Goal: Transaction & Acquisition: Obtain resource

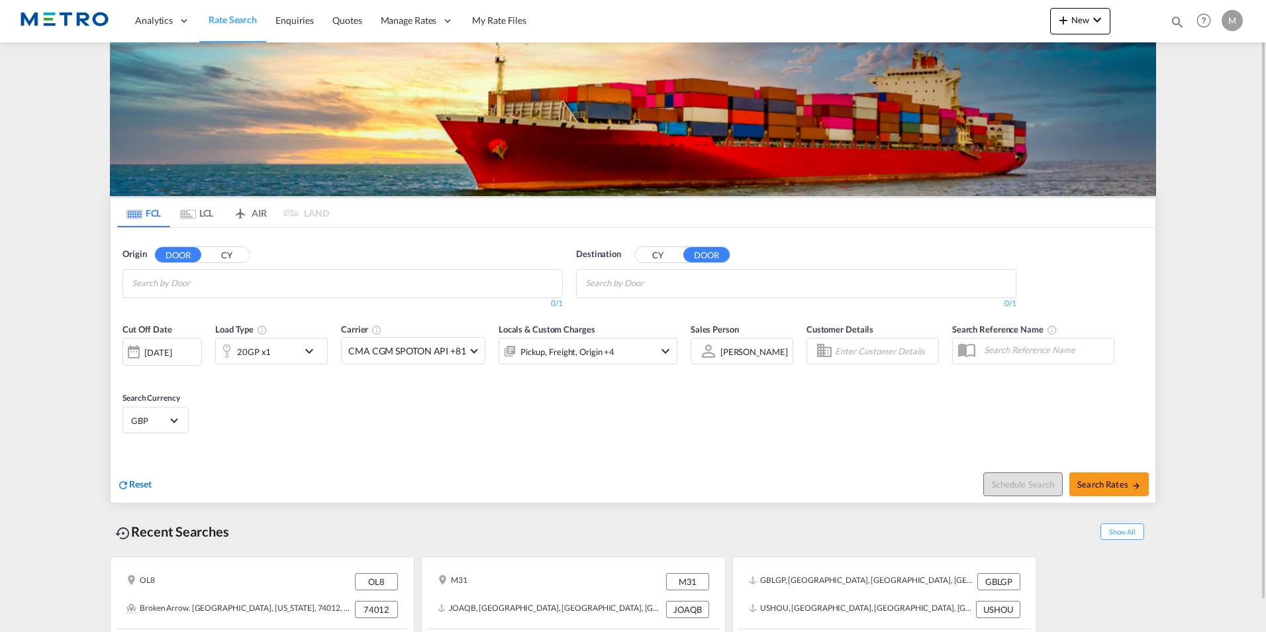
click at [148, 485] on span "Reset" at bounding box center [140, 483] width 23 height 11
click at [227, 18] on span "Rate Search" at bounding box center [233, 19] width 48 height 11
click at [205, 282] on input "Chips input." at bounding box center [195, 283] width 126 height 21
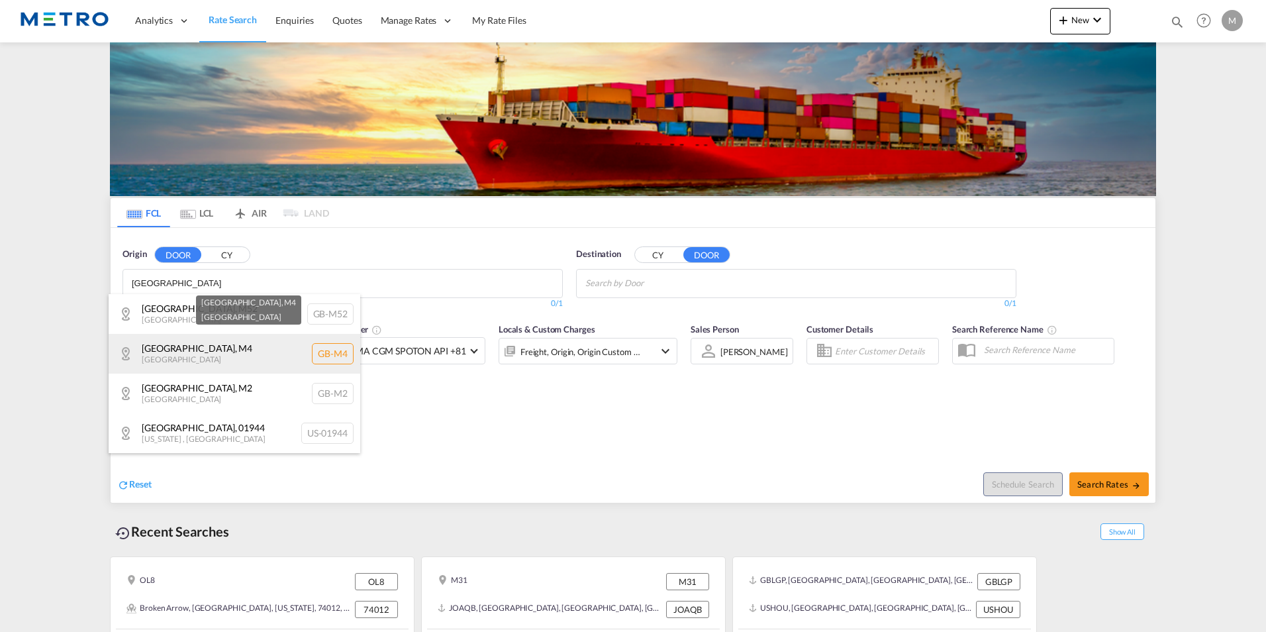
type input "[GEOGRAPHIC_DATA]"
click at [201, 366] on div "[GEOGRAPHIC_DATA] , [GEOGRAPHIC_DATA] [GEOGRAPHIC_DATA]-M4" at bounding box center [235, 354] width 252 height 40
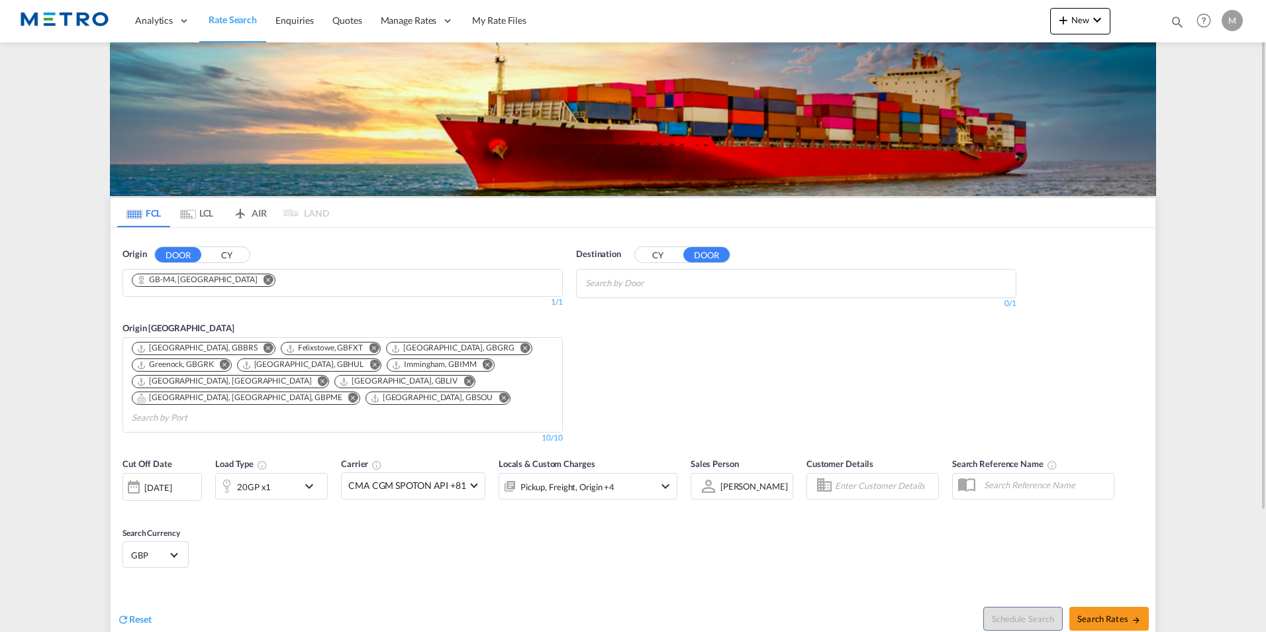
click at [662, 250] on button "CY" at bounding box center [658, 254] width 46 height 15
click at [680, 282] on input "Search by Port" at bounding box center [648, 283] width 126 height 21
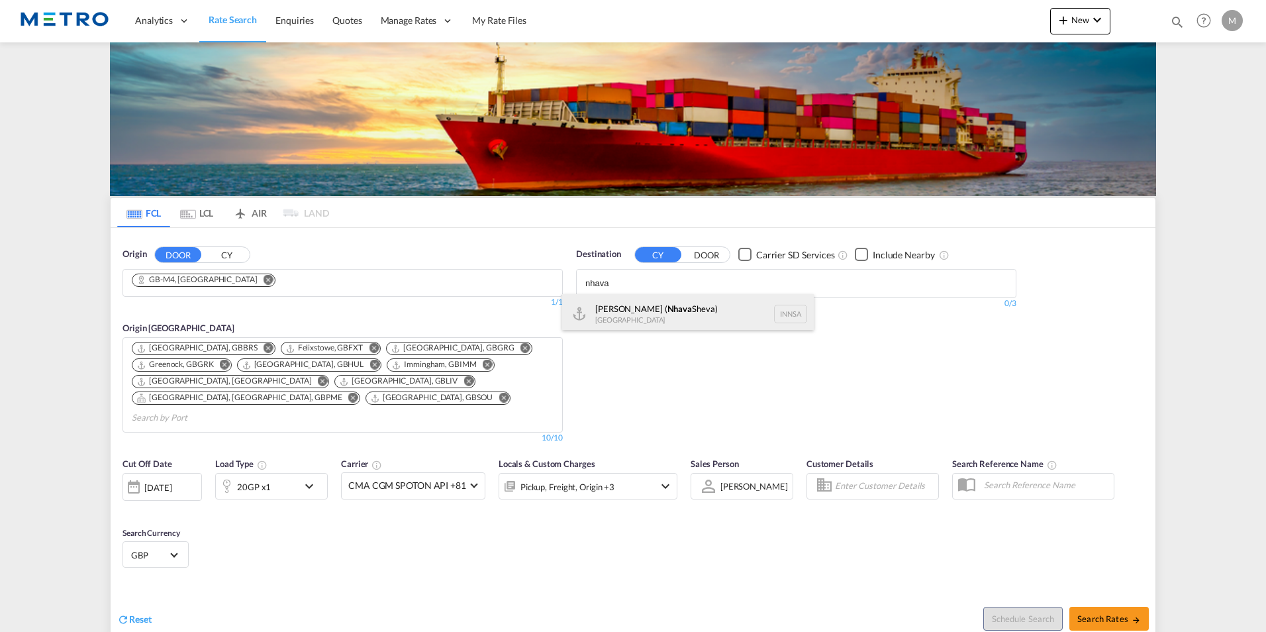
type input "nhava"
click at [716, 310] on div "[PERSON_NAME] ( [GEOGRAPHIC_DATA]) [GEOGRAPHIC_DATA] [GEOGRAPHIC_DATA]" at bounding box center [688, 314] width 252 height 40
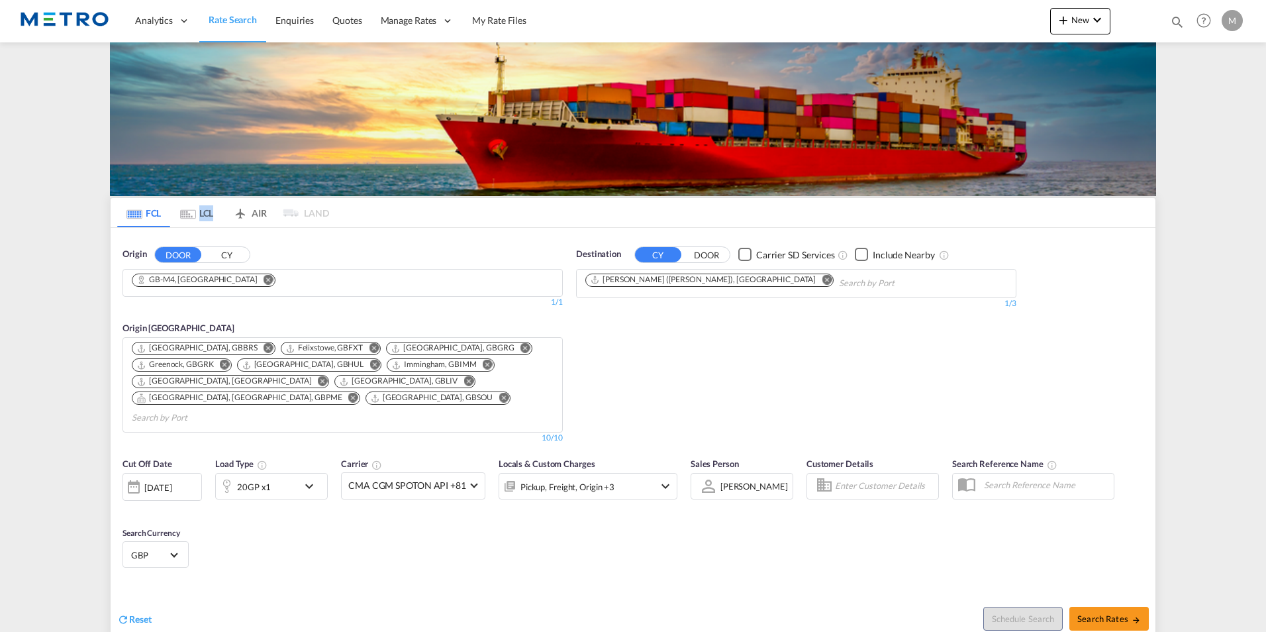
click at [203, 216] on md-tab-item "LCL" at bounding box center [196, 212] width 53 height 29
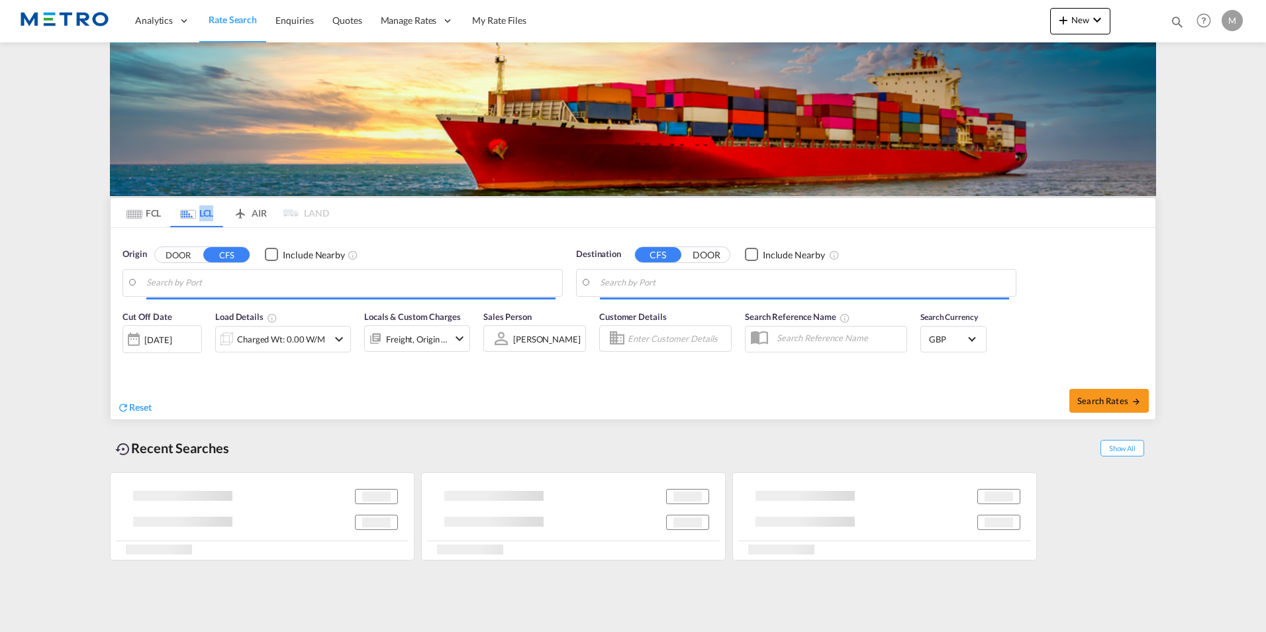
type input "DE-64584, [GEOGRAPHIC_DATA], [GEOGRAPHIC_DATA]"
type input "Luanda, [PERSON_NAME]"
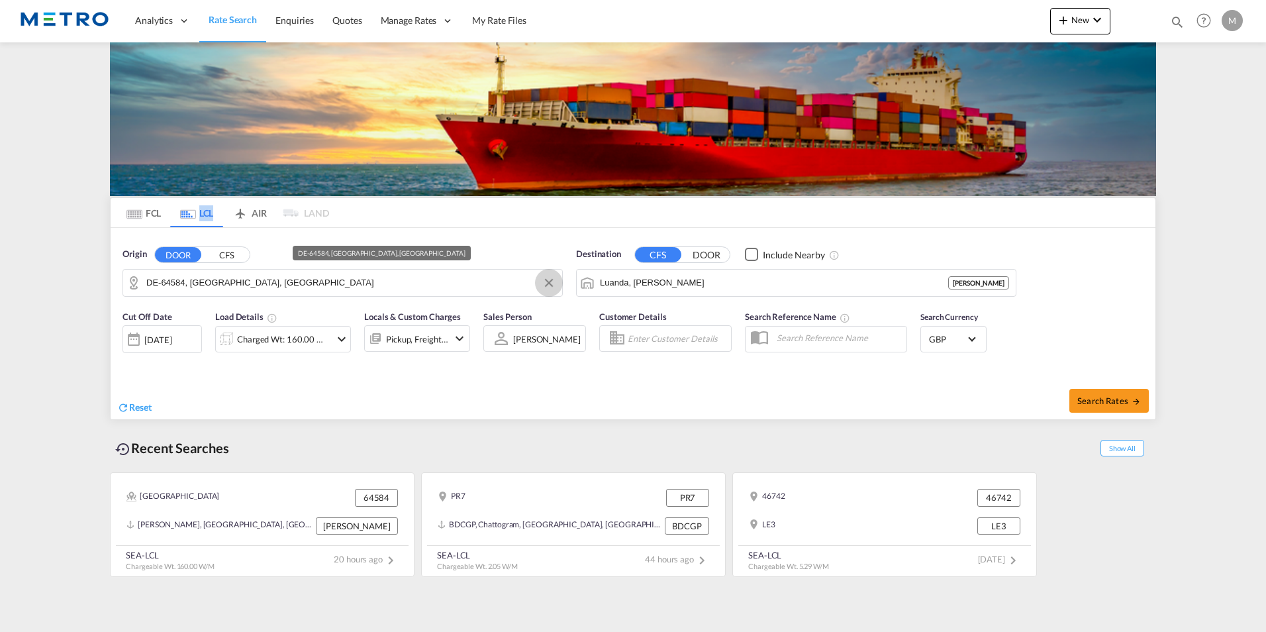
click at [555, 285] on button "Clear Input" at bounding box center [549, 283] width 20 height 20
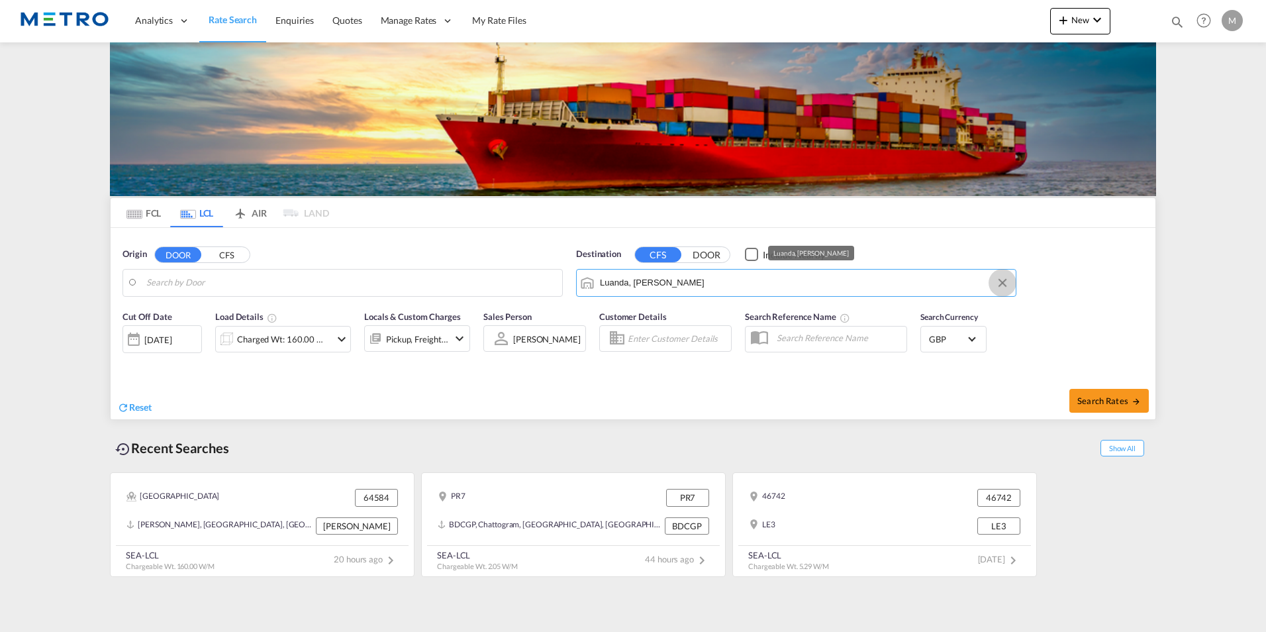
click at [1010, 283] on button "Clear Input" at bounding box center [1002, 283] width 20 height 20
click at [131, 405] on span "Reset" at bounding box center [140, 406] width 23 height 11
click at [199, 290] on body "Analytics Reports Dashboard Rate Search Enquiries Quotes" at bounding box center [633, 316] width 1266 height 632
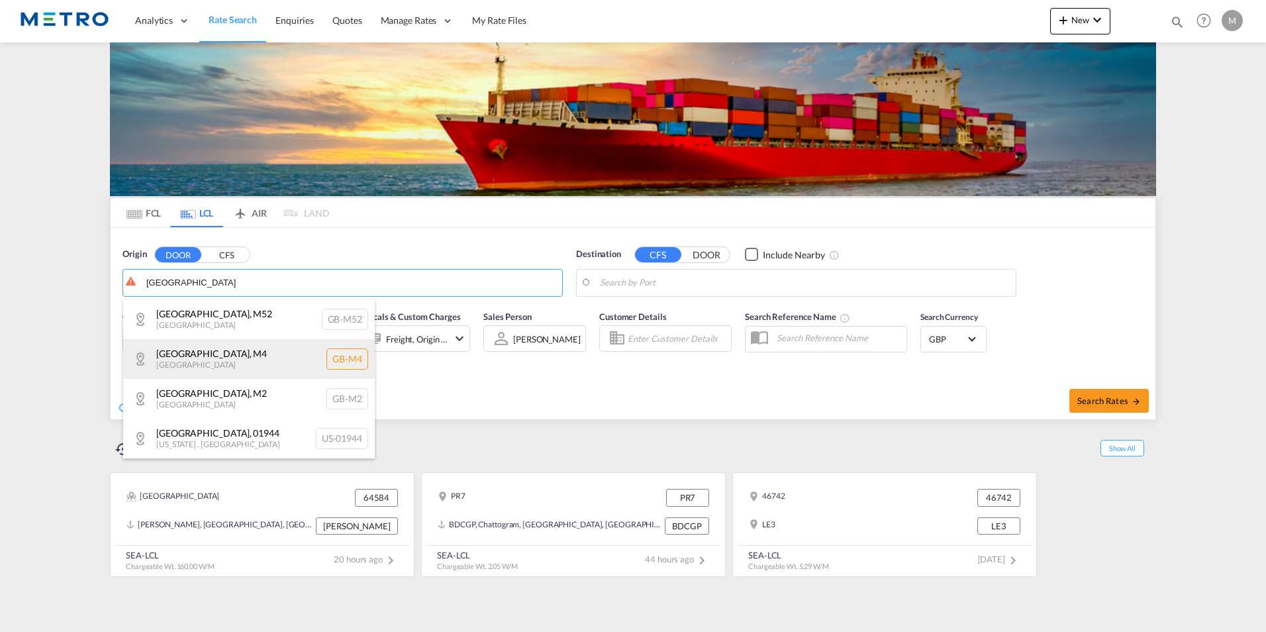
click at [248, 361] on div "[GEOGRAPHIC_DATA] , [GEOGRAPHIC_DATA] [GEOGRAPHIC_DATA]-M4" at bounding box center [249, 359] width 252 height 40
type input "GB-M4, [GEOGRAPHIC_DATA]"
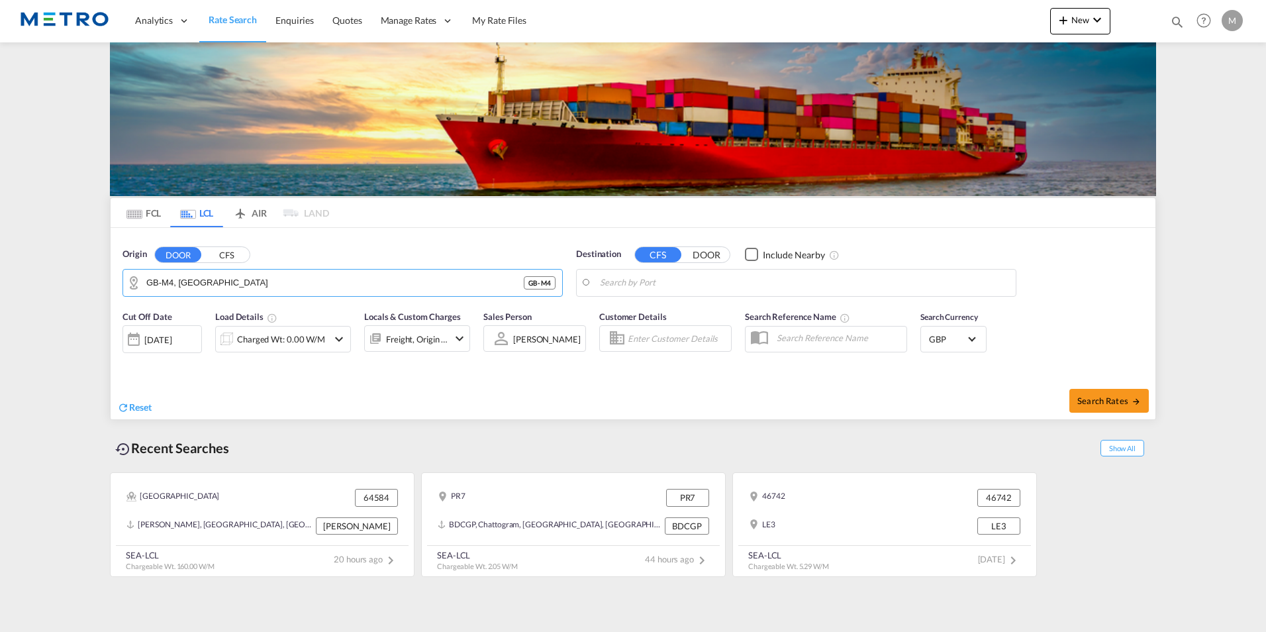
click at [706, 285] on body "Analytics Reports Dashboard Rate Search Enquiries Quotes" at bounding box center [633, 316] width 1266 height 632
drag, startPoint x: 715, startPoint y: 303, endPoint x: 238, endPoint y: 294, distance: 476.8
click at [694, 305] on div "[PERSON_NAME] ( [GEOGRAPHIC_DATA]) [GEOGRAPHIC_DATA] [GEOGRAPHIC_DATA]" at bounding box center [703, 319] width 252 height 40
type input "[PERSON_NAME] ([PERSON_NAME]), [GEOGRAPHIC_DATA]"
click at [317, 331] on div "Charged Wt: 0.00 W/M" at bounding box center [281, 339] width 88 height 19
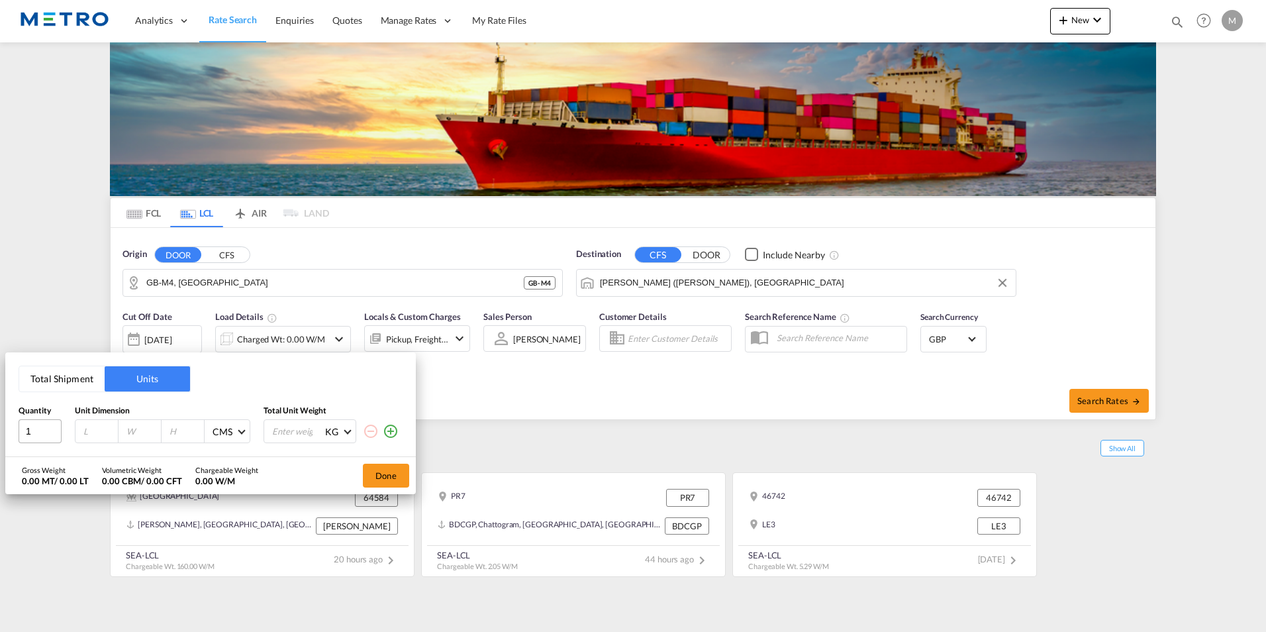
drag, startPoint x: 29, startPoint y: 444, endPoint x: 38, endPoint y: 441, distance: 9.0
click at [34, 443] on div "Total Shipment Units Quantity Unit Dimension Total Unit Weight 1 CMS CMS Inches…" at bounding box center [210, 404] width 410 height 105
click at [38, 440] on input "1" at bounding box center [40, 431] width 43 height 24
click at [125, 430] on input "number" at bounding box center [143, 431] width 36 height 12
click at [81, 428] on div at bounding box center [96, 431] width 43 height 23
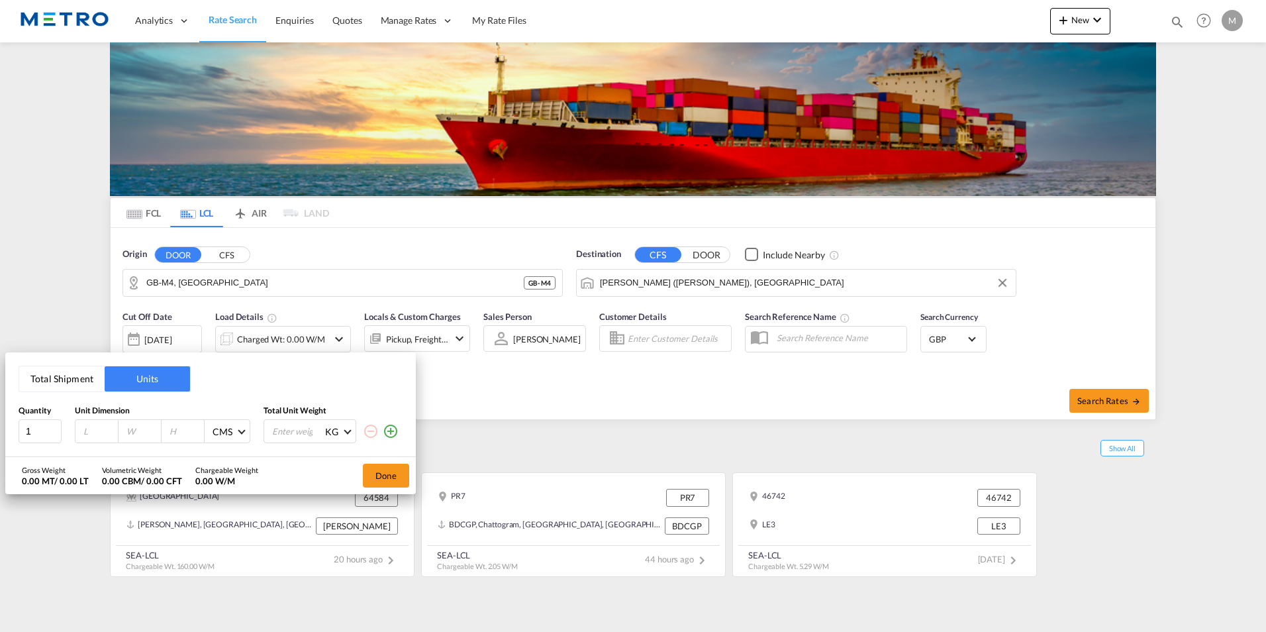
drag, startPoint x: 73, startPoint y: 442, endPoint x: 82, endPoint y: 440, distance: 9.6
click at [79, 440] on div "1 CMS CMS Inches KG KG LB" at bounding box center [211, 431] width 384 height 24
click at [88, 436] on input "number" at bounding box center [100, 431] width 36 height 12
type input "120"
type input "80"
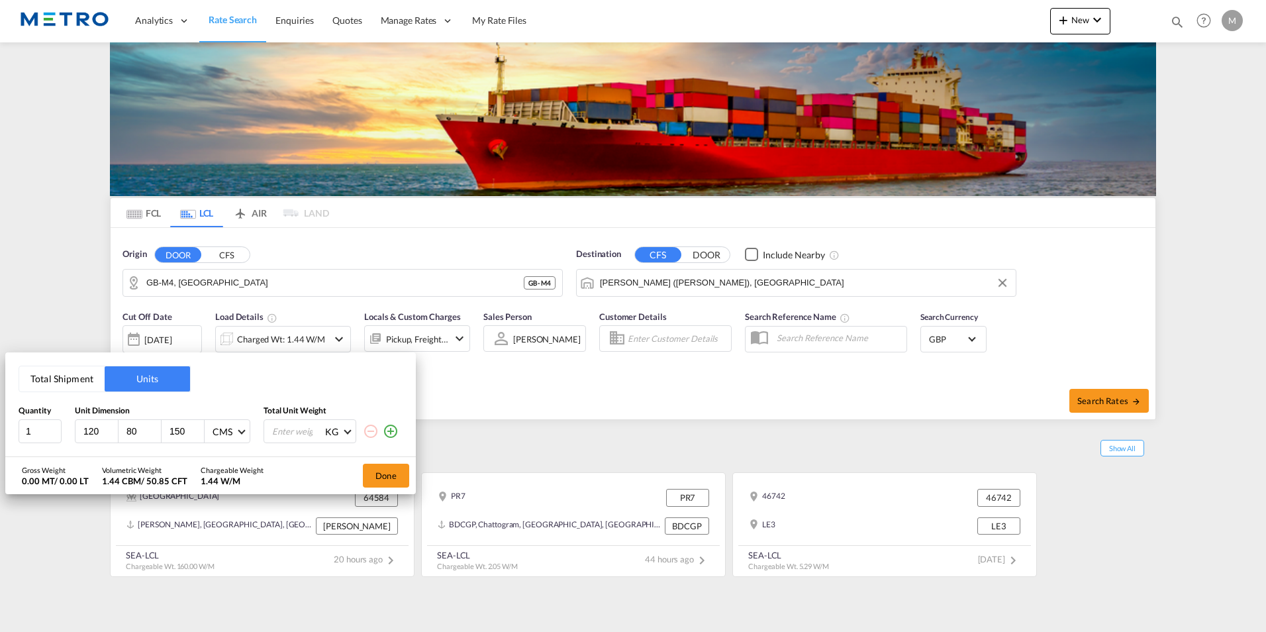
type input "150"
click at [392, 432] on md-icon "icon-plus-circle-outline" at bounding box center [391, 431] width 16 height 16
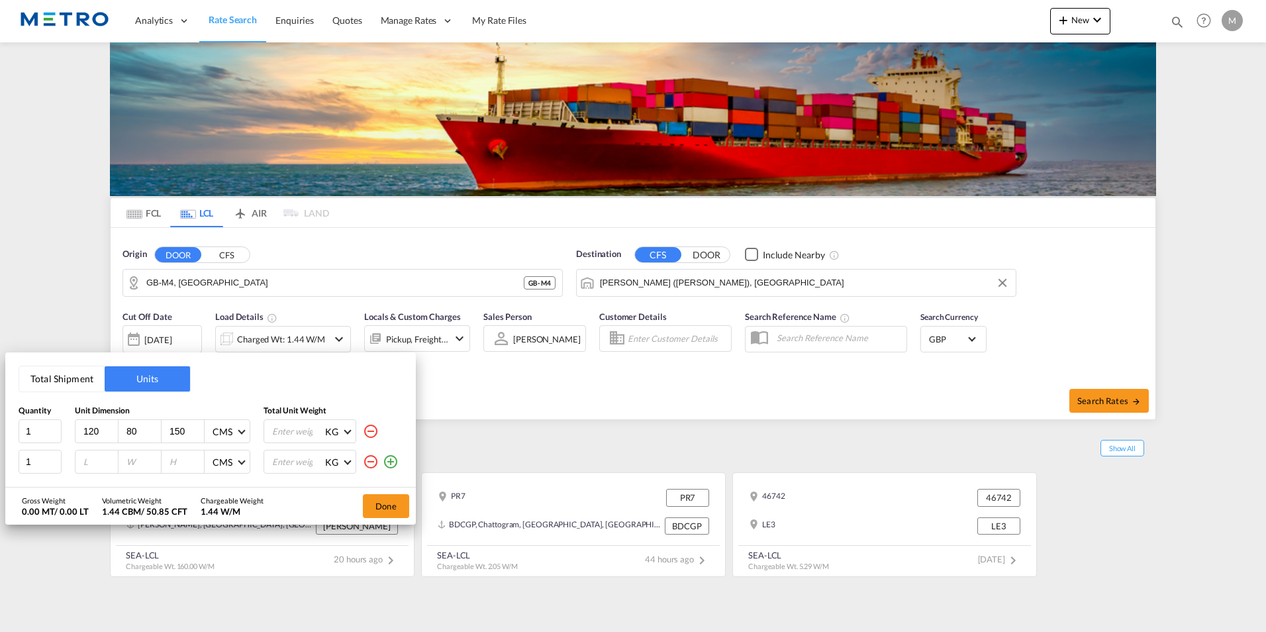
click at [99, 459] on input "number" at bounding box center [100, 461] width 36 height 12
type input "120"
type input "80"
type input "130"
click at [393, 463] on md-icon "icon-plus-circle-outline" at bounding box center [391, 462] width 16 height 16
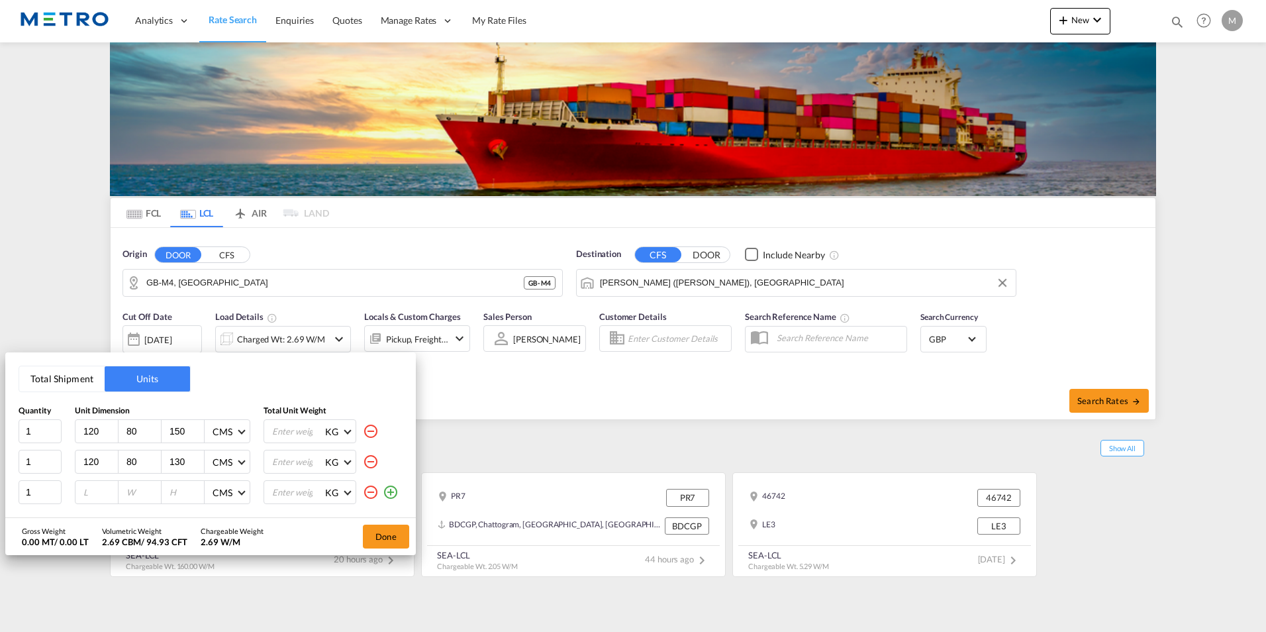
click at [95, 495] on input "number" at bounding box center [100, 492] width 36 height 12
drag, startPoint x: 38, startPoint y: 487, endPoint x: -3, endPoint y: 495, distance: 41.0
click at [0, 495] on html "Analytics Reports Dashboard Rate Search Enquiries Quotes" at bounding box center [633, 316] width 1266 height 632
type input "5"
type input "120"
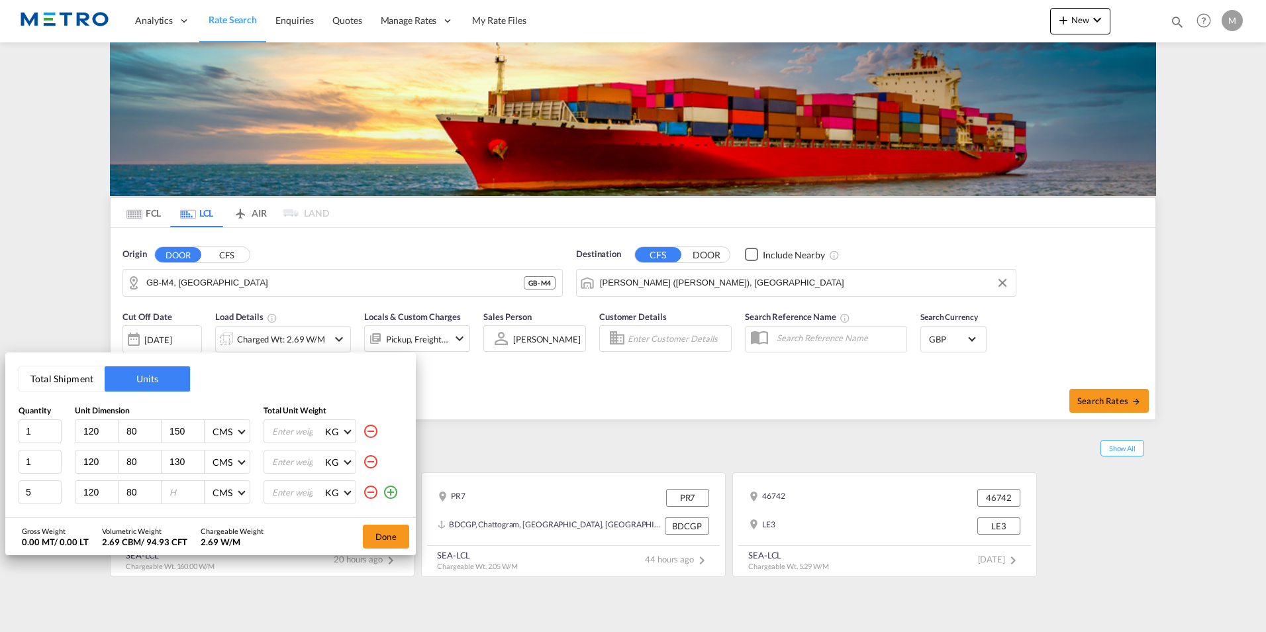
type input "80"
type input "120"
click at [392, 493] on md-icon "icon-plus-circle-outline" at bounding box center [391, 492] width 16 height 16
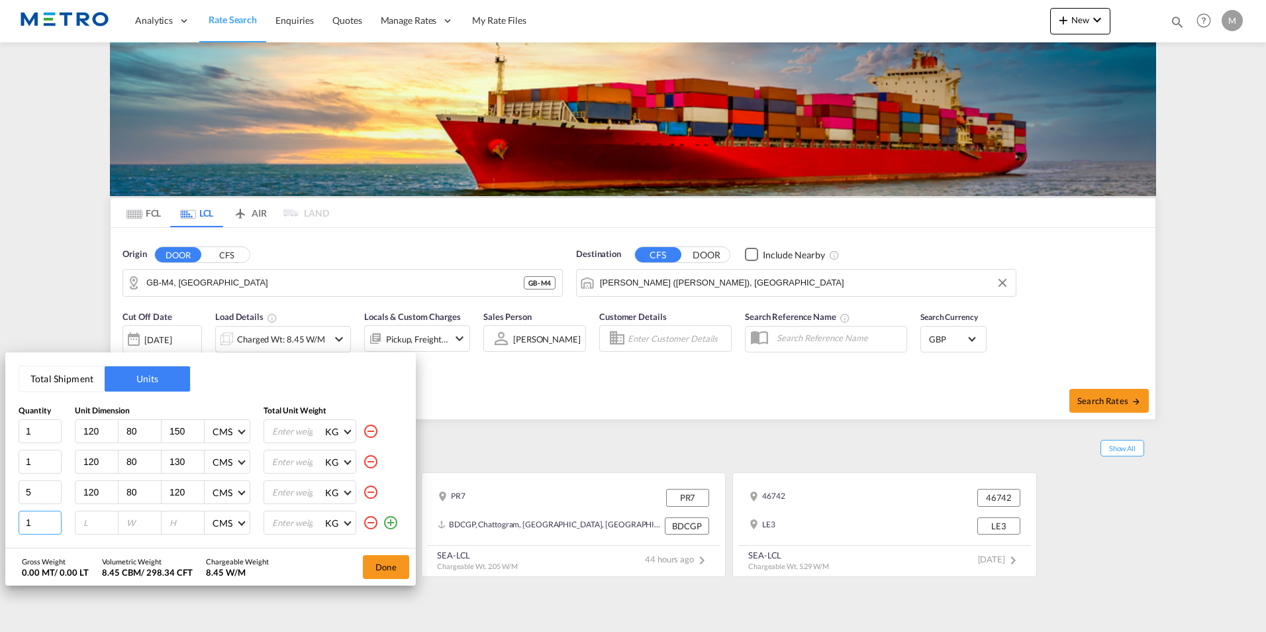
click at [44, 520] on input "1" at bounding box center [40, 522] width 43 height 24
click at [90, 528] on input "number" at bounding box center [100, 522] width 36 height 12
type input "120"
type input "80"
type input "100"
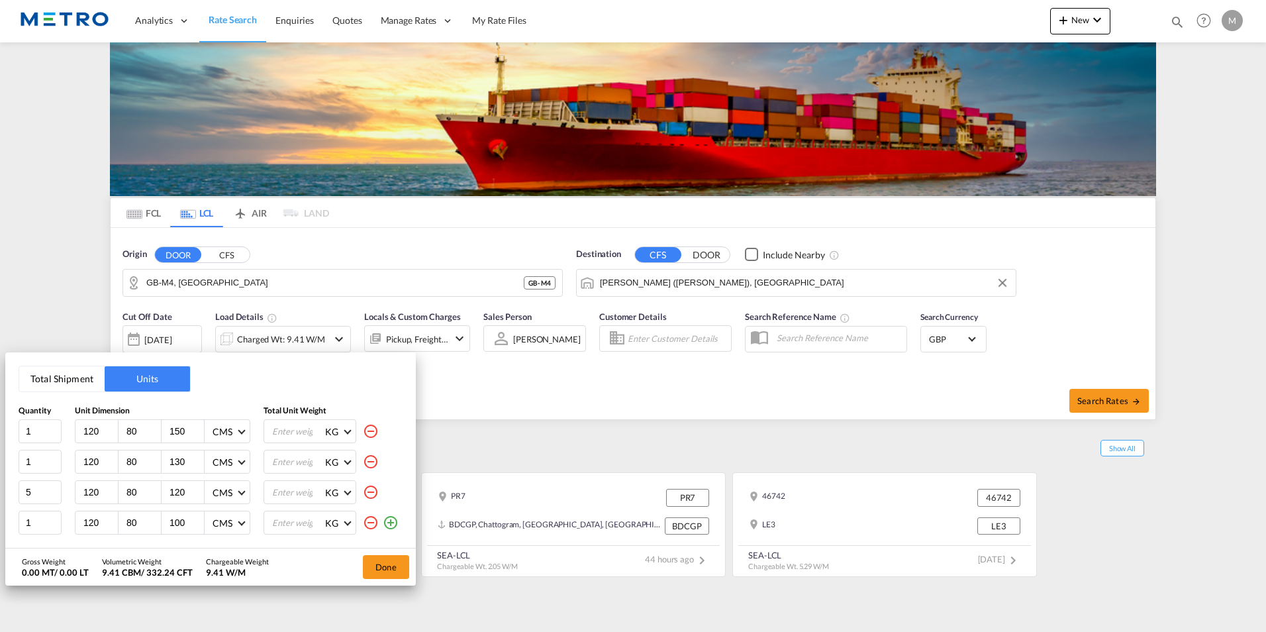
click at [299, 487] on input "number" at bounding box center [297, 492] width 53 height 23
type input "2446.875"
type input "0.001"
click at [312, 429] on input "0.001" at bounding box center [297, 431] width 53 height 23
click at [293, 460] on input "number" at bounding box center [297, 461] width 53 height 23
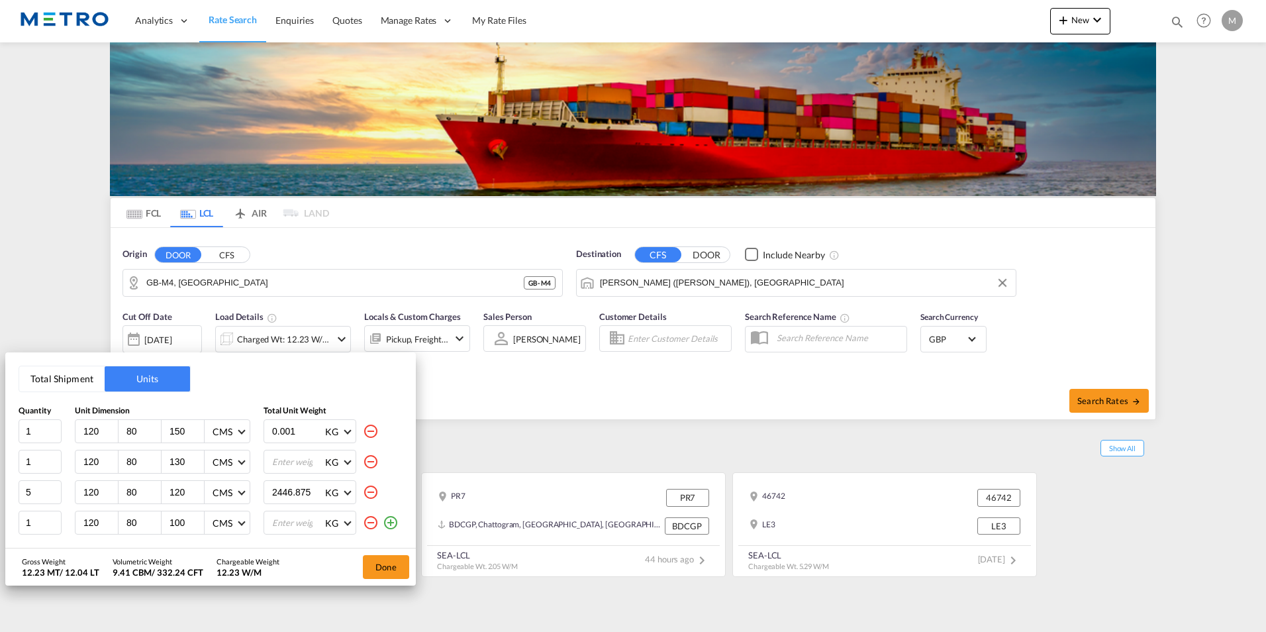
click at [295, 424] on input "0.001" at bounding box center [297, 431] width 53 height 23
drag, startPoint x: 244, startPoint y: 428, endPoint x: 197, endPoint y: 433, distance: 47.2
click at [197, 433] on div "1 120 80 150 CMS CMS Inches 0.001 KG KG LB" at bounding box center [211, 431] width 384 height 24
type input "489.375"
click at [293, 455] on input "number" at bounding box center [297, 461] width 53 height 23
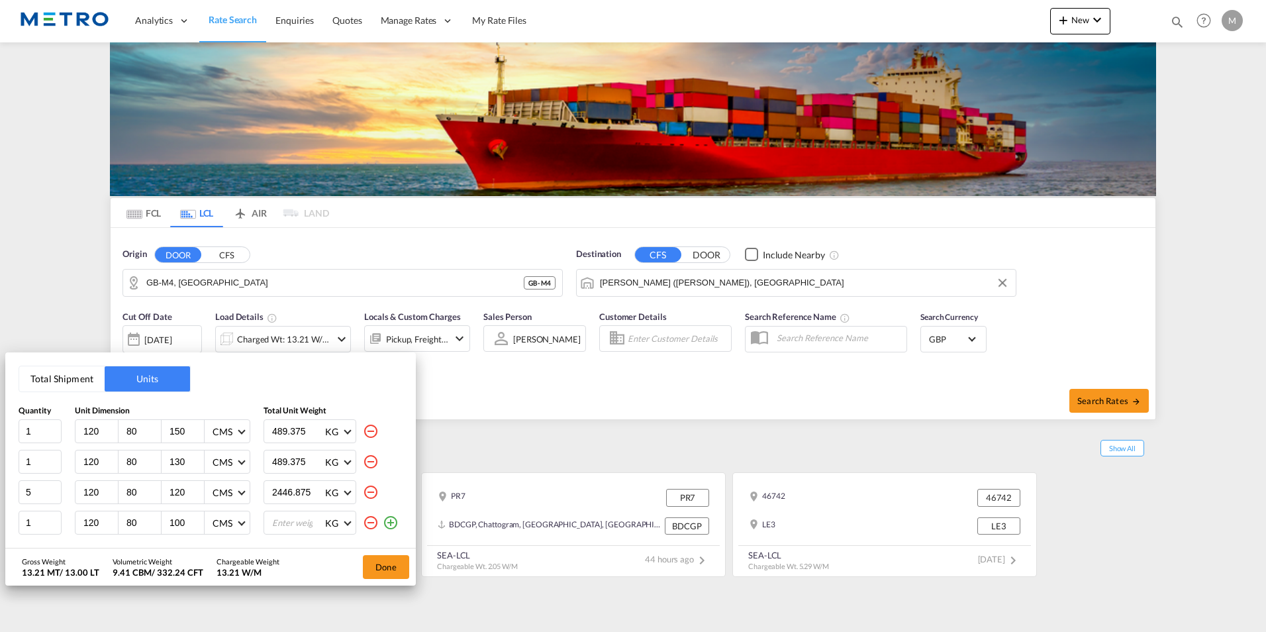
type input "489.375"
drag, startPoint x: 302, startPoint y: 517, endPoint x: 350, endPoint y: 520, distance: 48.4
click at [301, 517] on input "number" at bounding box center [297, 522] width 53 height 23
type input "489.375"
click at [388, 565] on button "Done" at bounding box center [386, 567] width 46 height 24
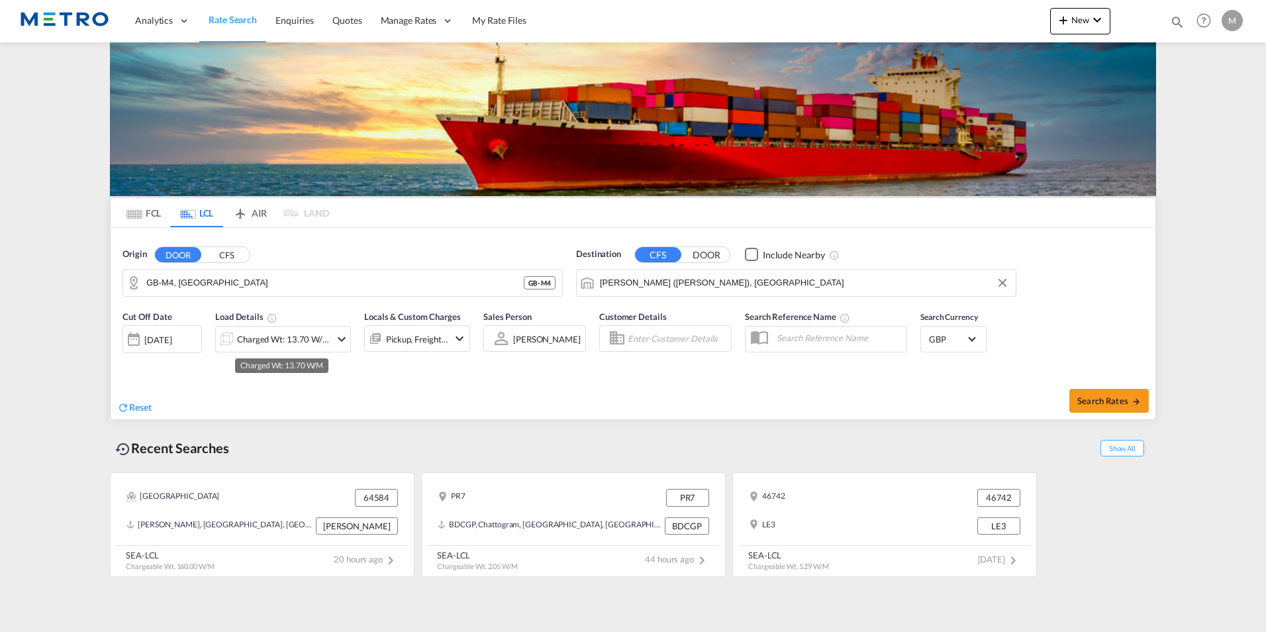
click at [309, 341] on div "Charged Wt: 13.70 W/M" at bounding box center [283, 339] width 93 height 19
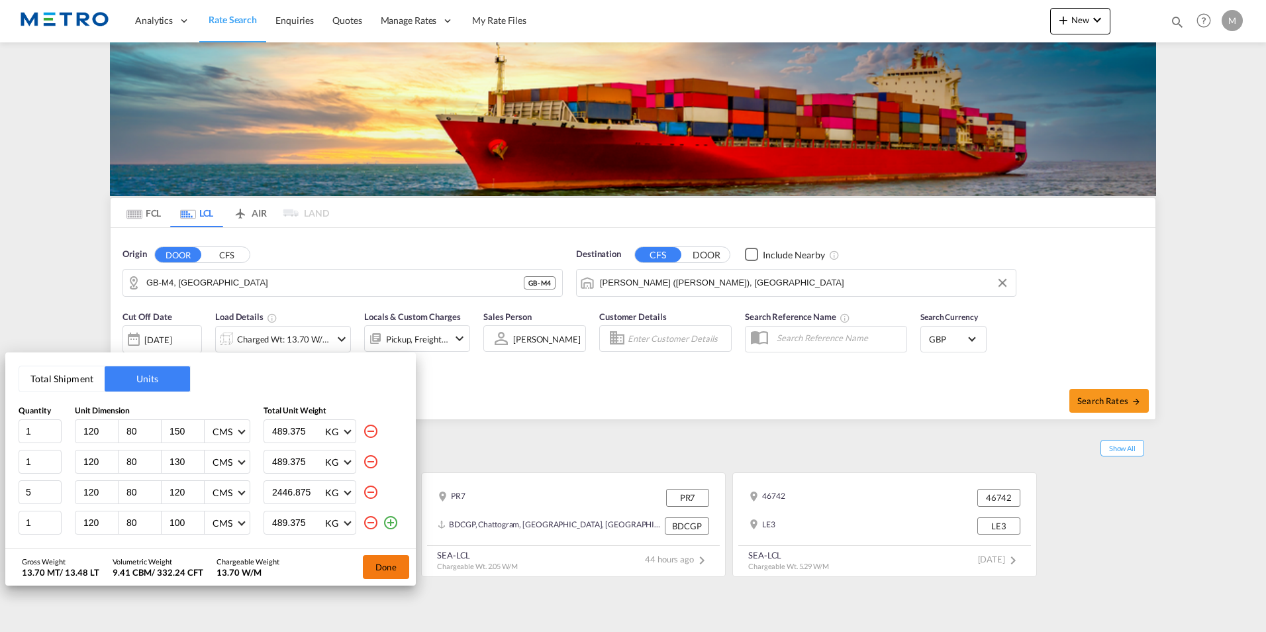
click at [401, 573] on button "Done" at bounding box center [386, 567] width 46 height 24
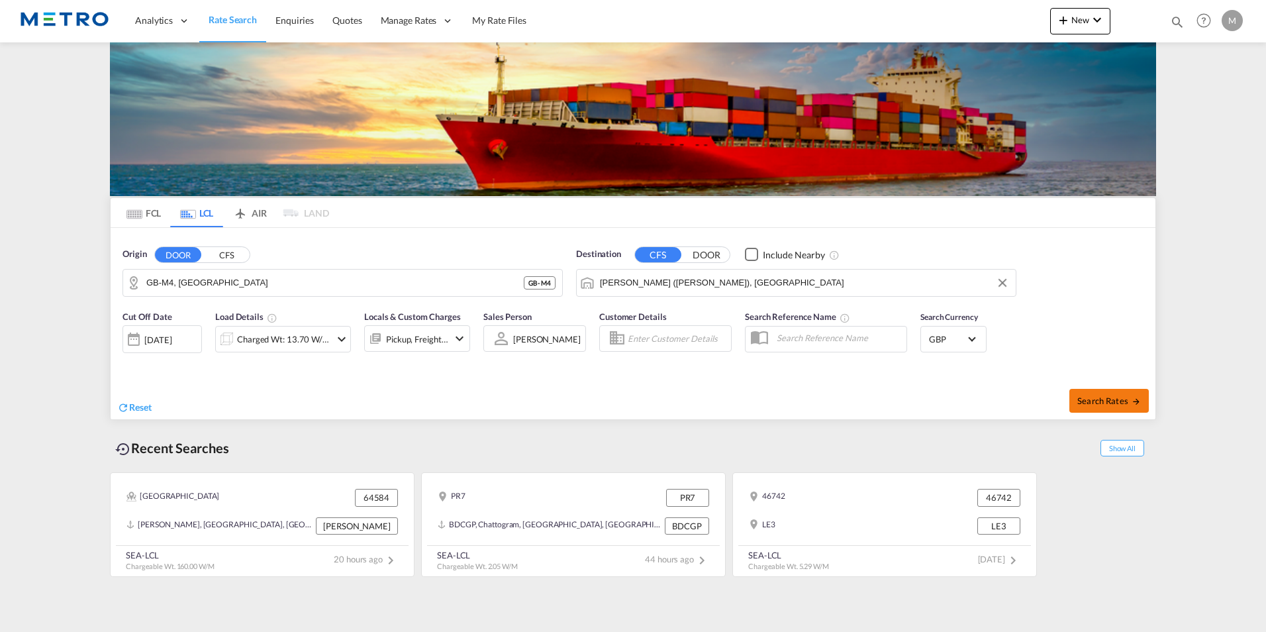
click at [1124, 397] on span "Search Rates" at bounding box center [1109, 400] width 64 height 11
type input "M4 to INNSA / [DATE]"
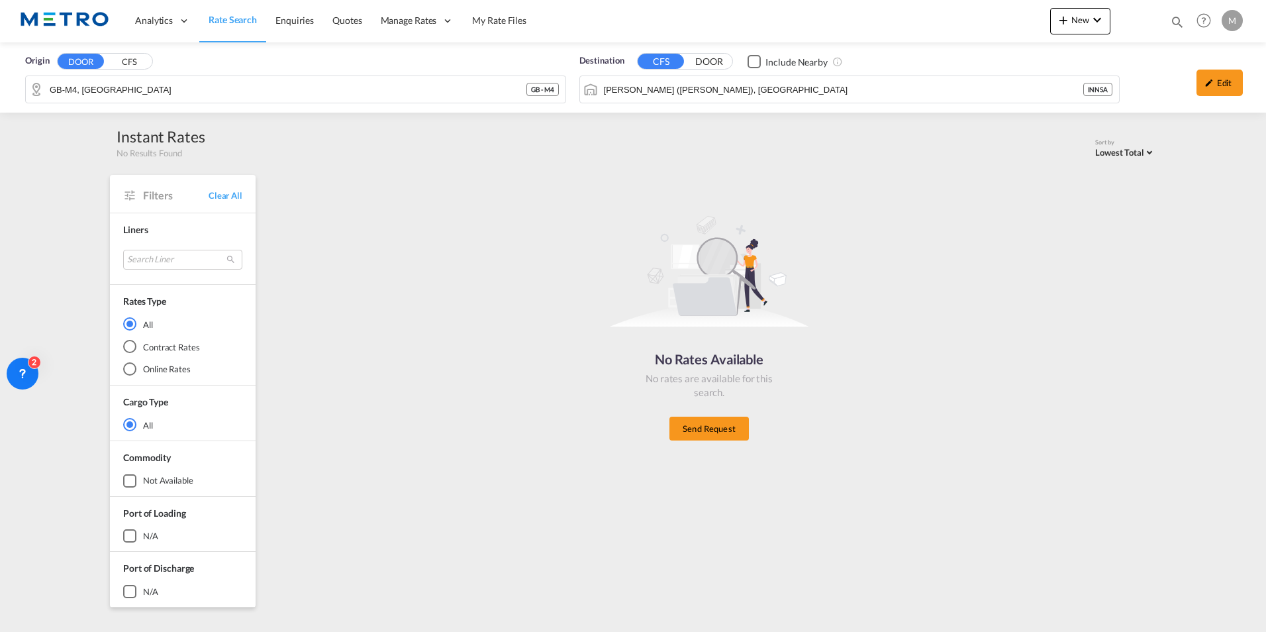
click at [873, 365] on div "No Rates Available No rates are available for this search. Send Request" at bounding box center [708, 322] width 883 height 283
